Goal: Find specific page/section: Find specific page/section

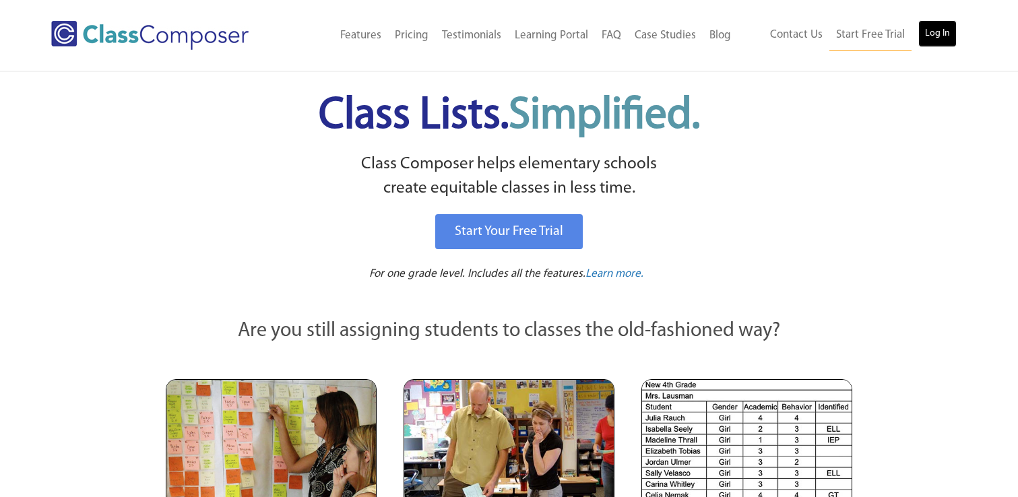
click at [946, 34] on link "Log In" at bounding box center [937, 33] width 38 height 27
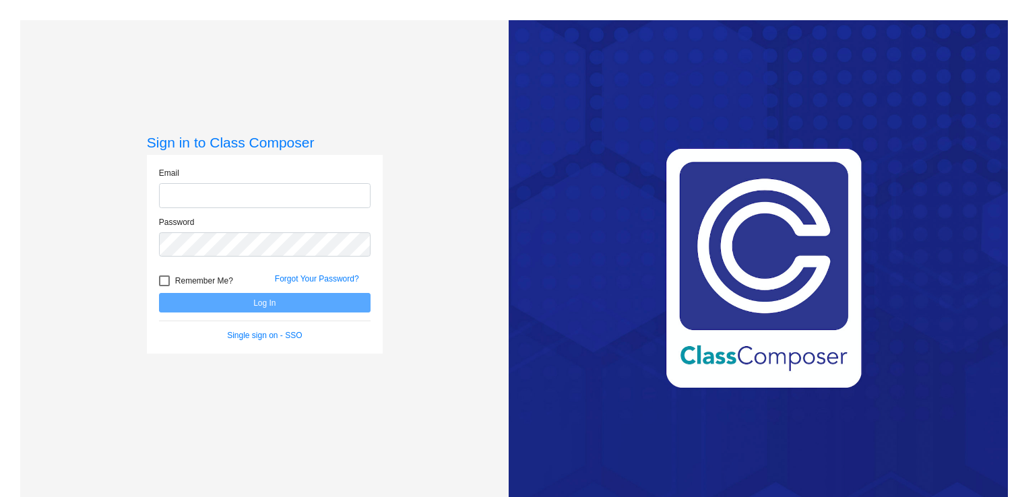
type input "lgarcia@seminoleisd.net"
click at [267, 296] on button "Log In" at bounding box center [265, 303] width 212 height 20
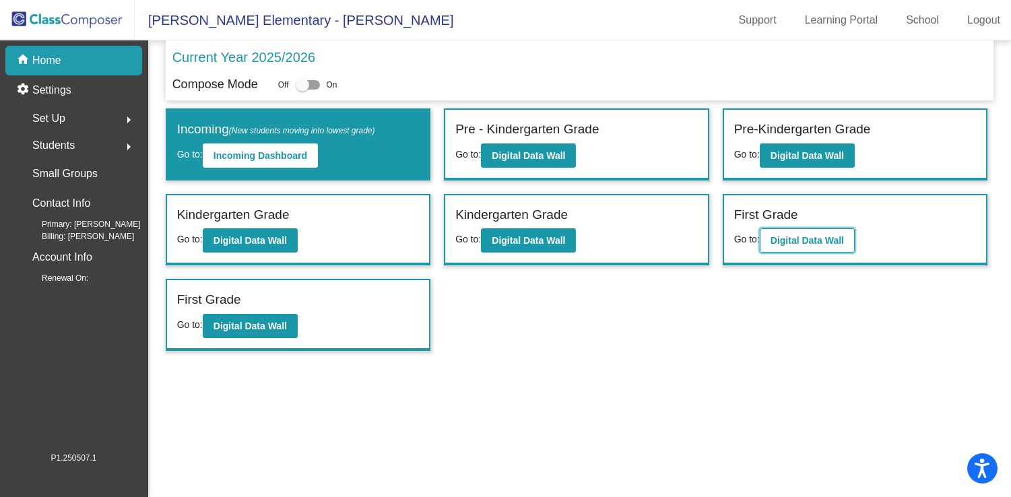
click at [794, 247] on button "Digital Data Wall" at bounding box center [807, 240] width 95 height 24
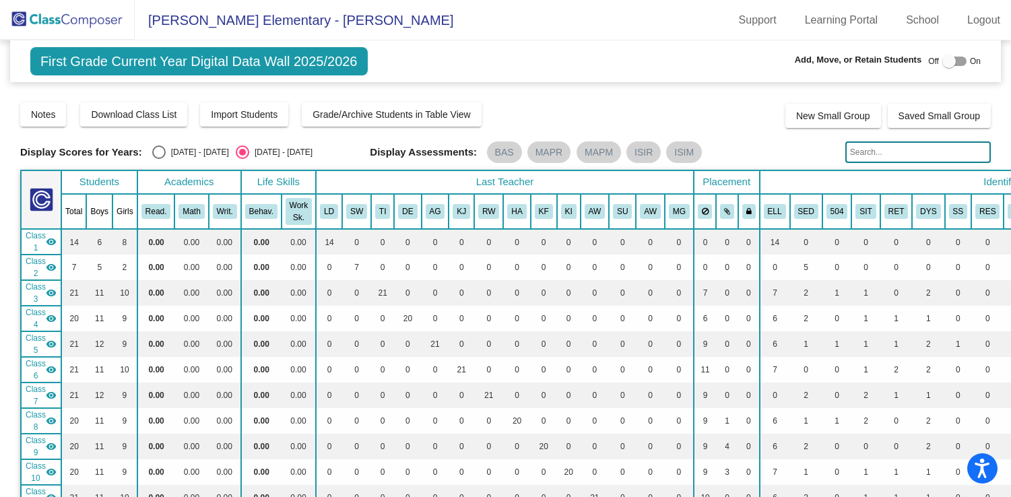
click at [894, 158] on input "text" at bounding box center [918, 152] width 146 height 22
click at [865, 155] on input "leyva" at bounding box center [918, 152] width 146 height 22
click at [866, 154] on input "leyva" at bounding box center [918, 152] width 146 height 22
type input "l"
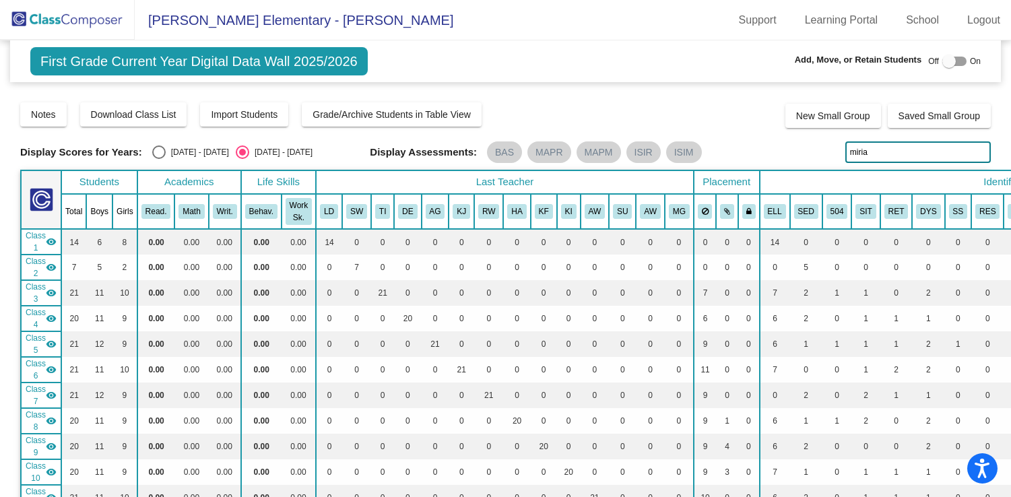
type input "miriam"
